Goal: Task Accomplishment & Management: Use online tool/utility

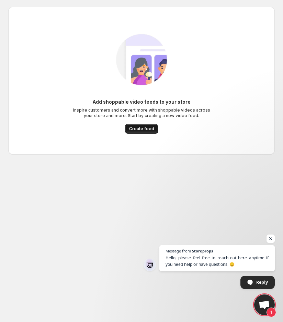
click at [138, 129] on span "Create feed" at bounding box center [141, 129] width 25 height 6
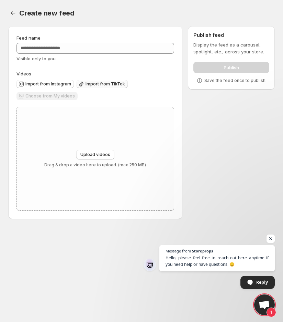
click at [91, 83] on span "Import from TikTok" at bounding box center [106, 84] width 40 height 6
click at [90, 81] on span "Import from TikTok" at bounding box center [106, 84] width 40 height 6
click at [86, 81] on span "Import from TikTok" at bounding box center [106, 84] width 40 height 6
click at [9, 15] on button "Settings" at bounding box center [13, 13] width 10 height 10
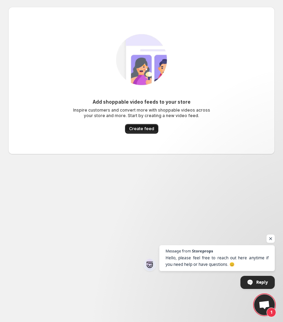
click at [142, 126] on span "Create feed" at bounding box center [141, 129] width 25 height 6
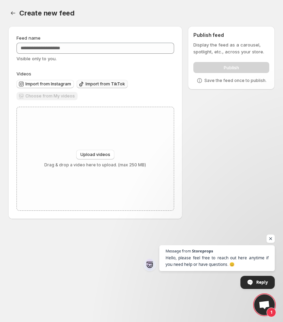
click at [99, 84] on span "Import from TikTok" at bounding box center [106, 84] width 40 height 6
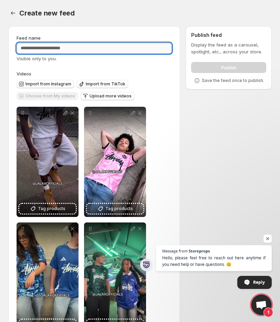
click at [50, 50] on input "Feed name" at bounding box center [94, 48] width 155 height 11
type input "****"
click at [73, 18] on div "Create new feed. This page is ready Create new feed" at bounding box center [139, 13] width 263 height 26
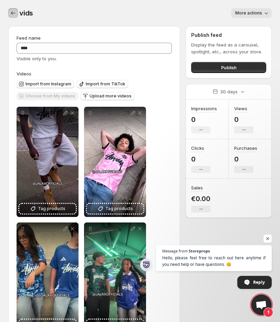
click at [11, 9] on button "Settings" at bounding box center [13, 13] width 10 height 10
